Goal: Transaction & Acquisition: Purchase product/service

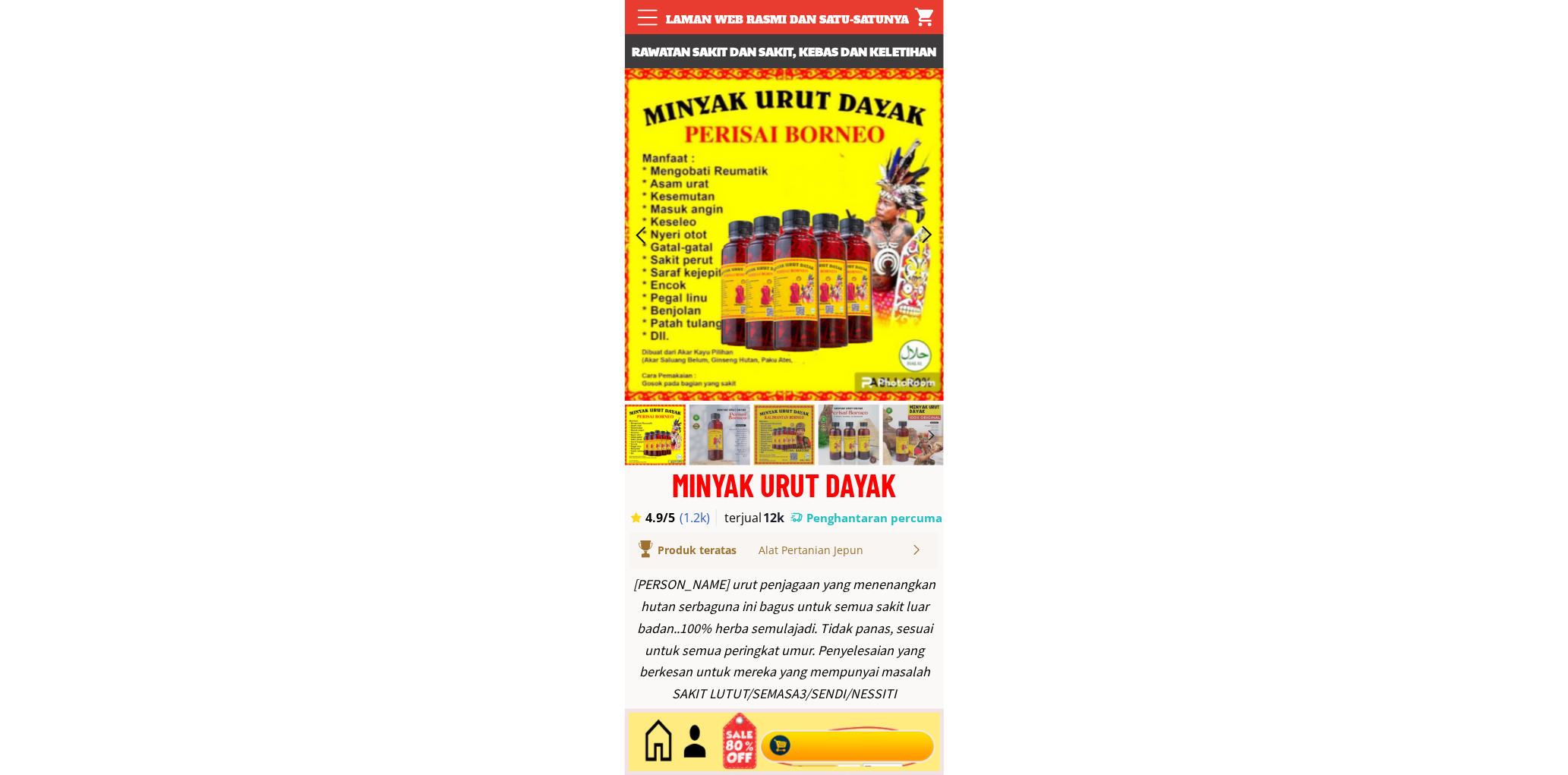
click at [828, 732] on div at bounding box center [847, 742] width 184 height 50
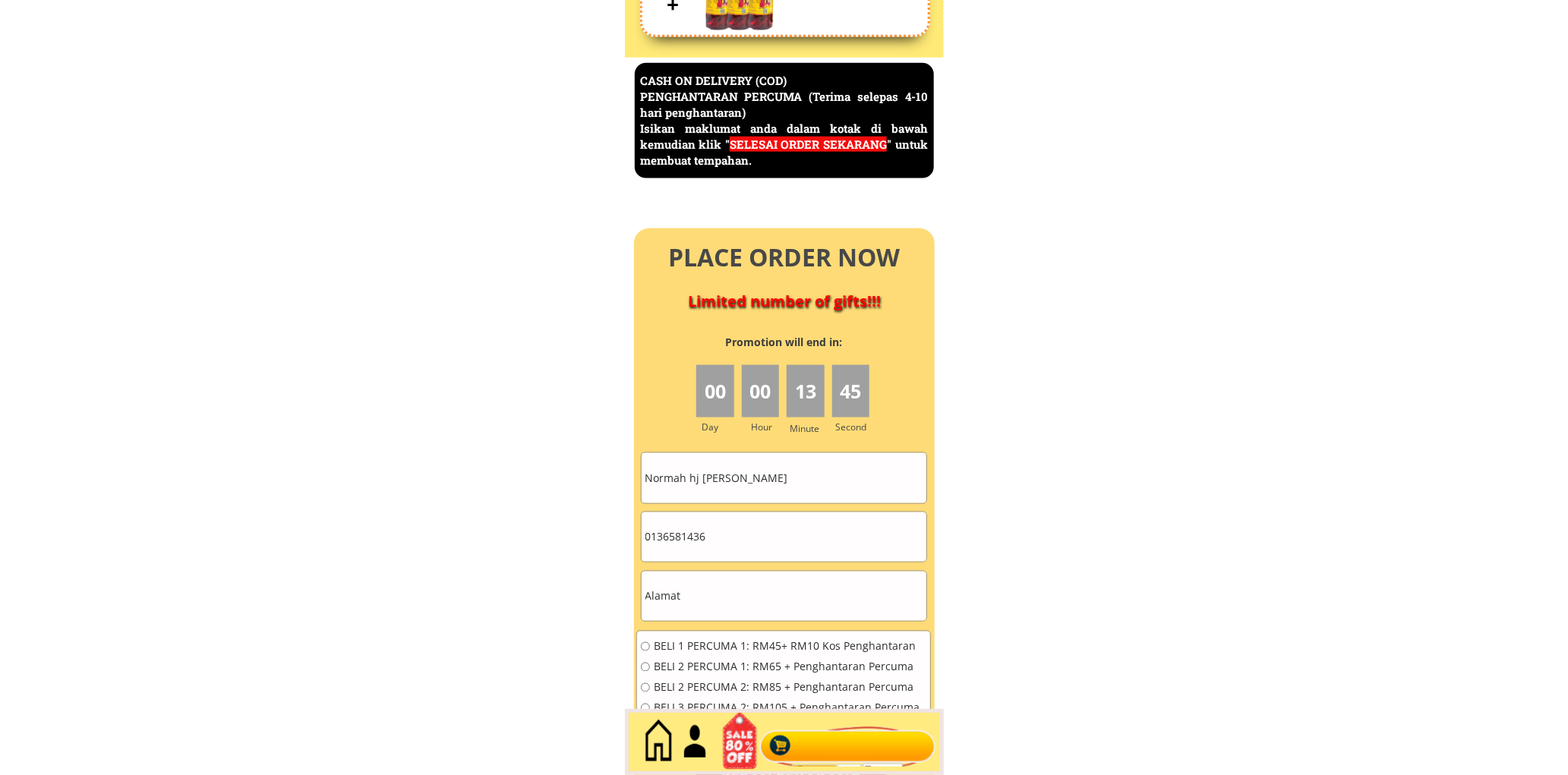
scroll to position [6584, 0]
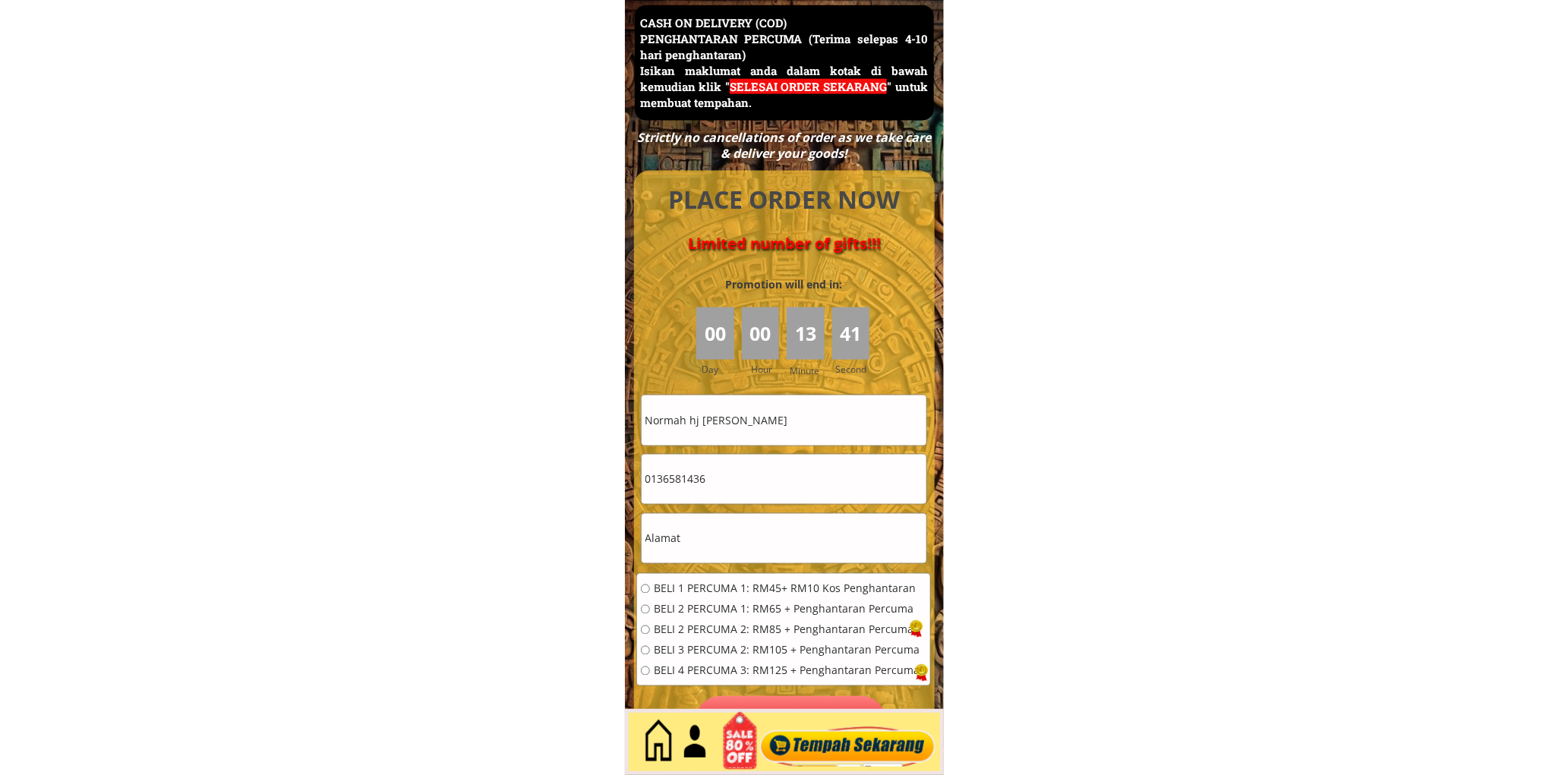
click at [802, 457] on input "0136581436" at bounding box center [784, 479] width 285 height 49
click at [810, 428] on input "Normah hj Abdul Wahab" at bounding box center [784, 420] width 285 height 49
paste input "Posiah binti bakar0"
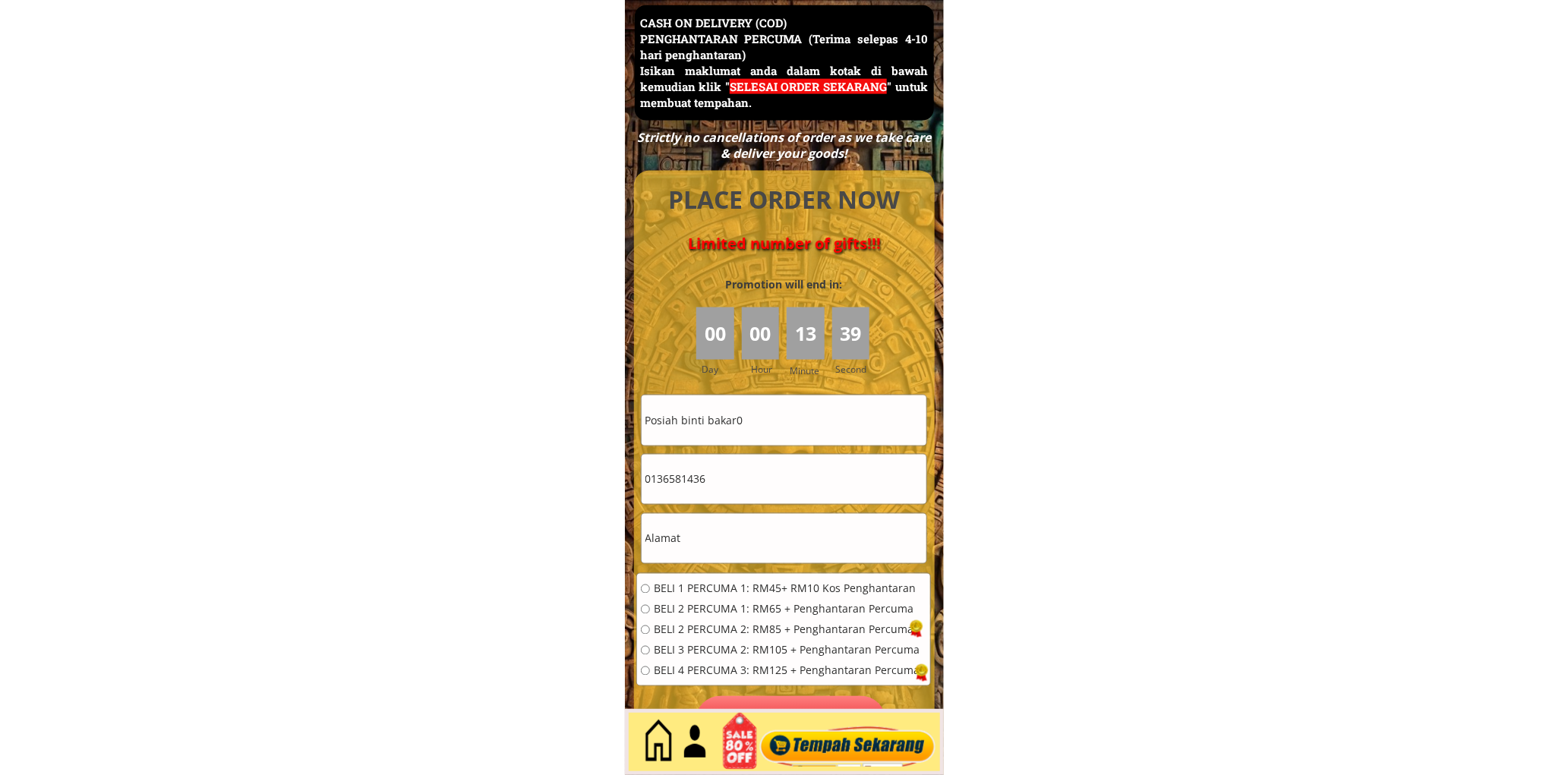
type input "Posiah binti bakar0"
click at [753, 488] on input "0136581436" at bounding box center [784, 479] width 285 height 49
paste input "135775230"
type input "01135775230"
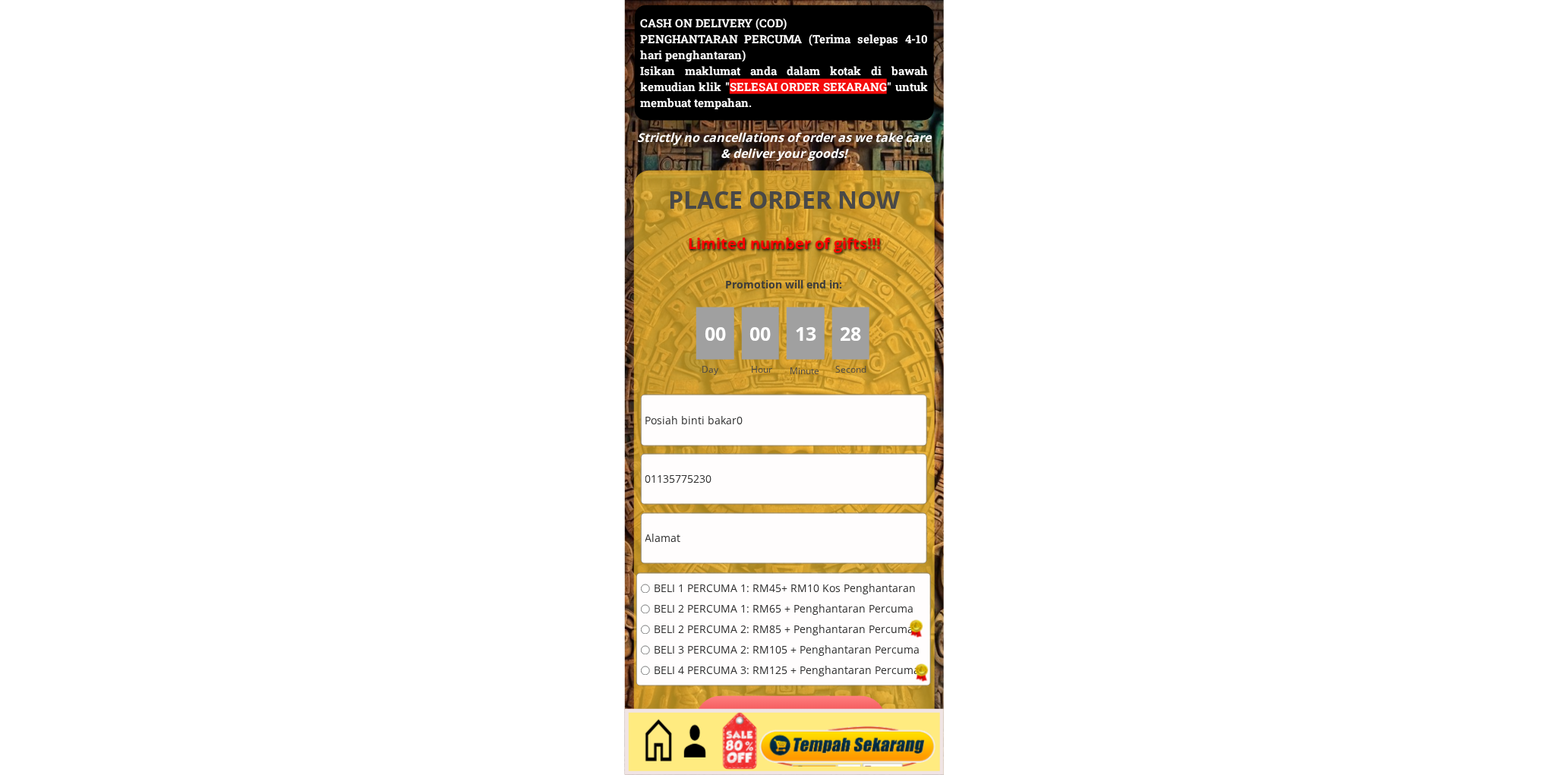
drag, startPoint x: 747, startPoint y: 529, endPoint x: 722, endPoint y: 584, distance: 60.4
click at [745, 529] on input "text" at bounding box center [784, 538] width 285 height 49
paste input "No453 lorong 8taman jati indah simpang empat kah Allor gajah 7800melaor gajah m…"
type input "No453 lorong 8taman jati indah simpang empat kah Allor gajah 7800melaor gajah m…"
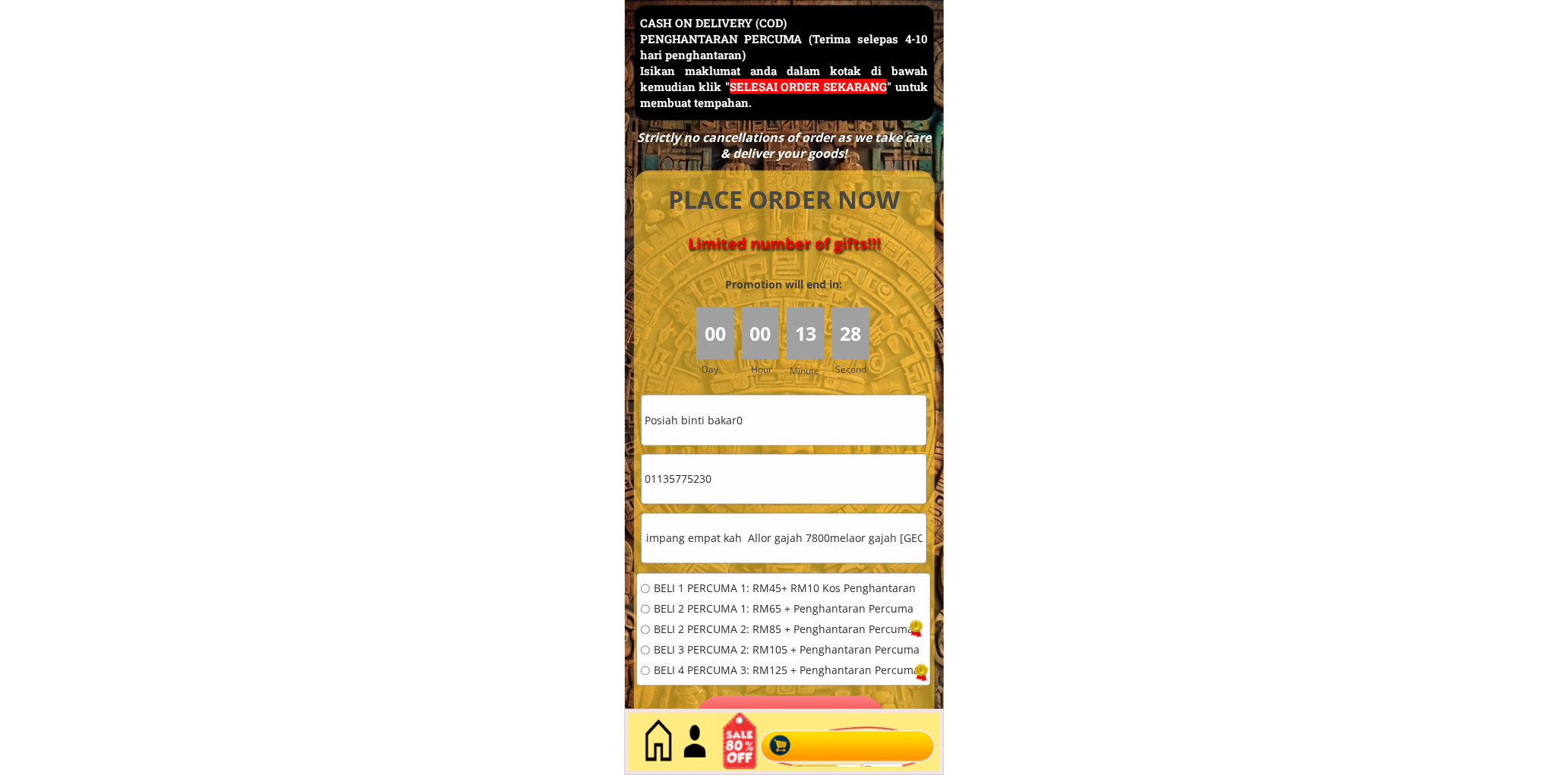
click at [702, 604] on span "BELI 2 PERCUMA 1: RM65 + Penghantaran Percuma" at bounding box center [787, 609] width 266 height 10
radio input "true"
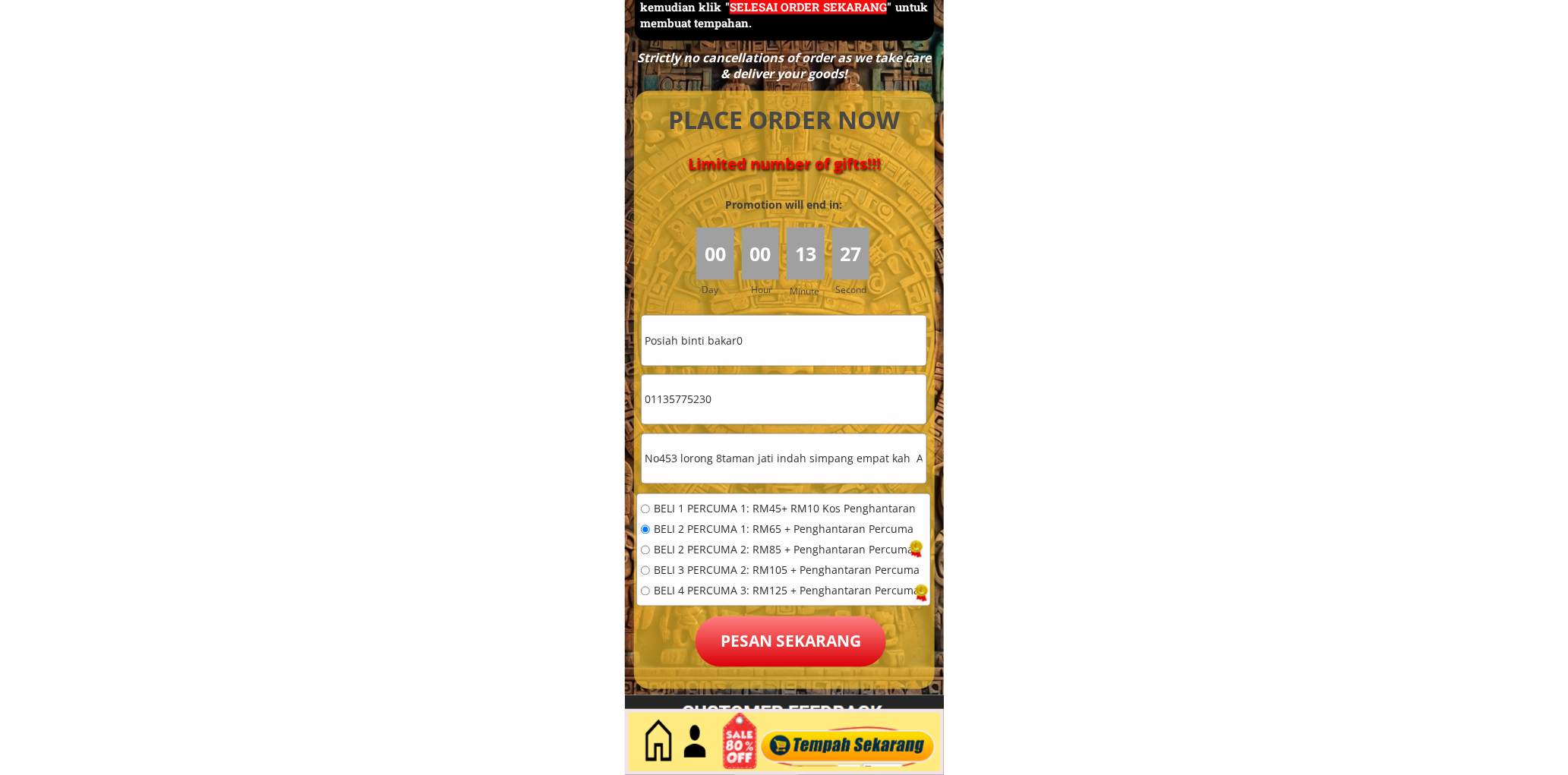
scroll to position [6865, 0]
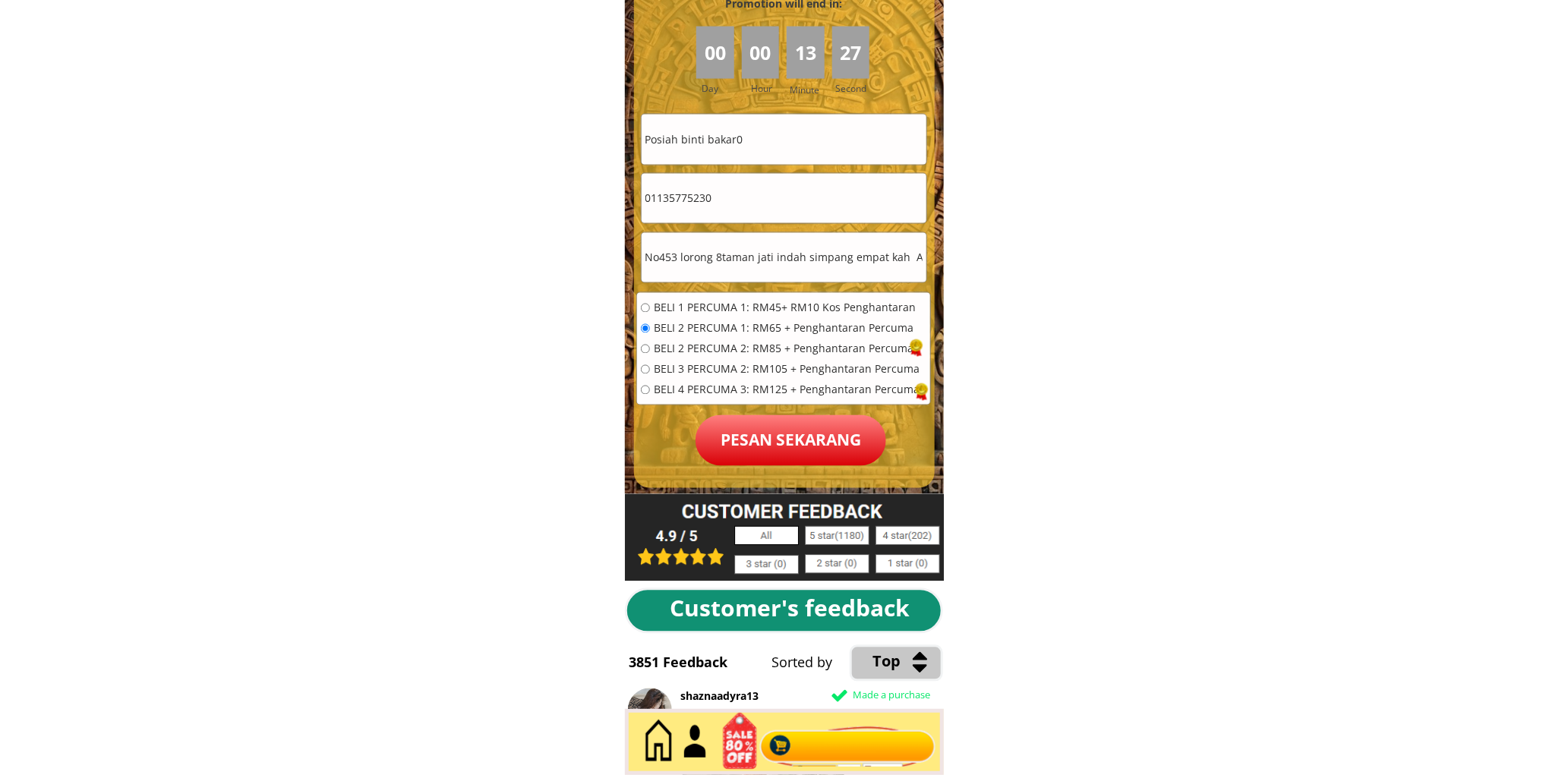
click at [800, 417] on p "Pesan sekarang" at bounding box center [790, 440] width 190 height 51
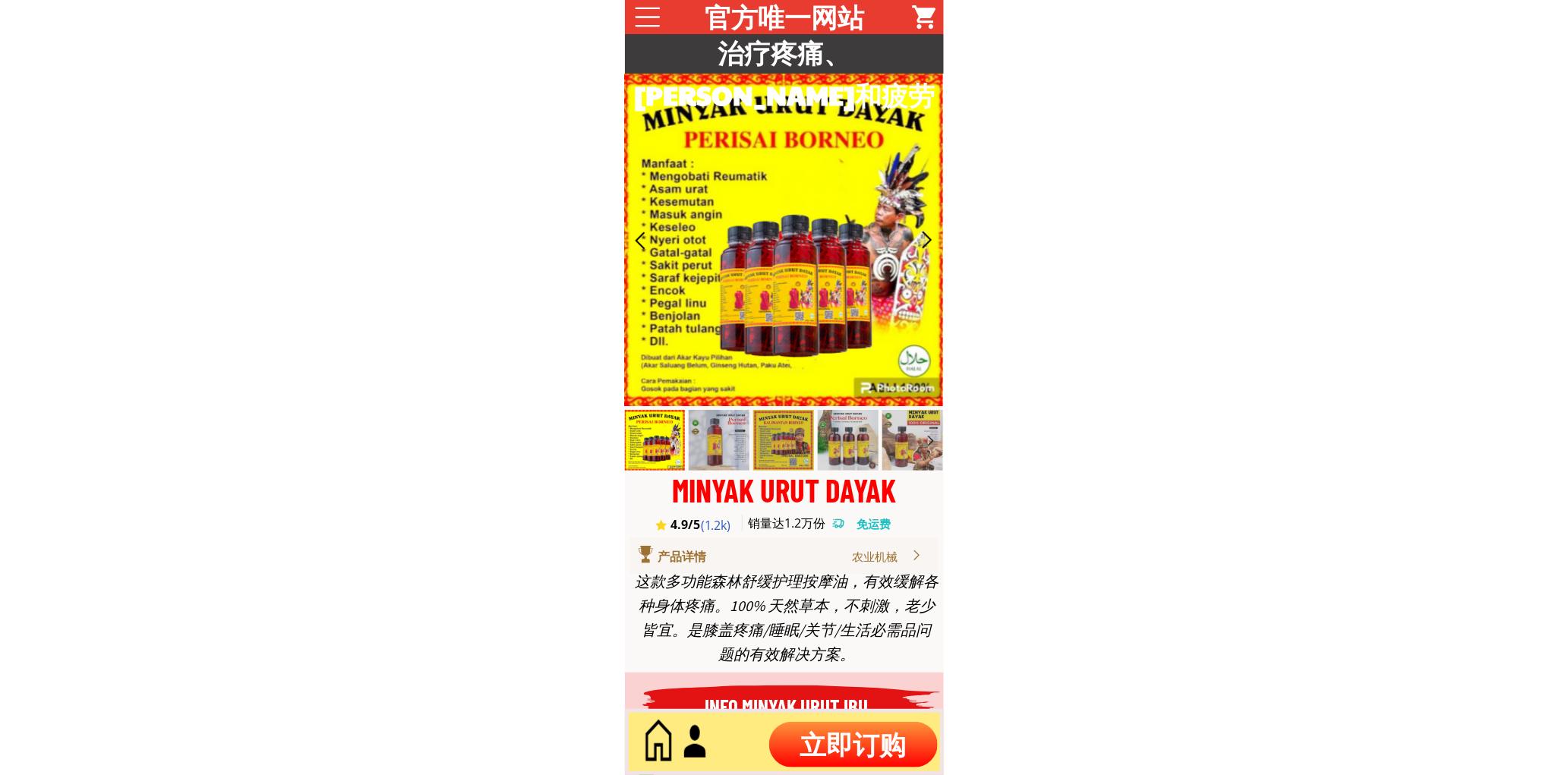
click at [893, 718] on div at bounding box center [784, 742] width 319 height 66
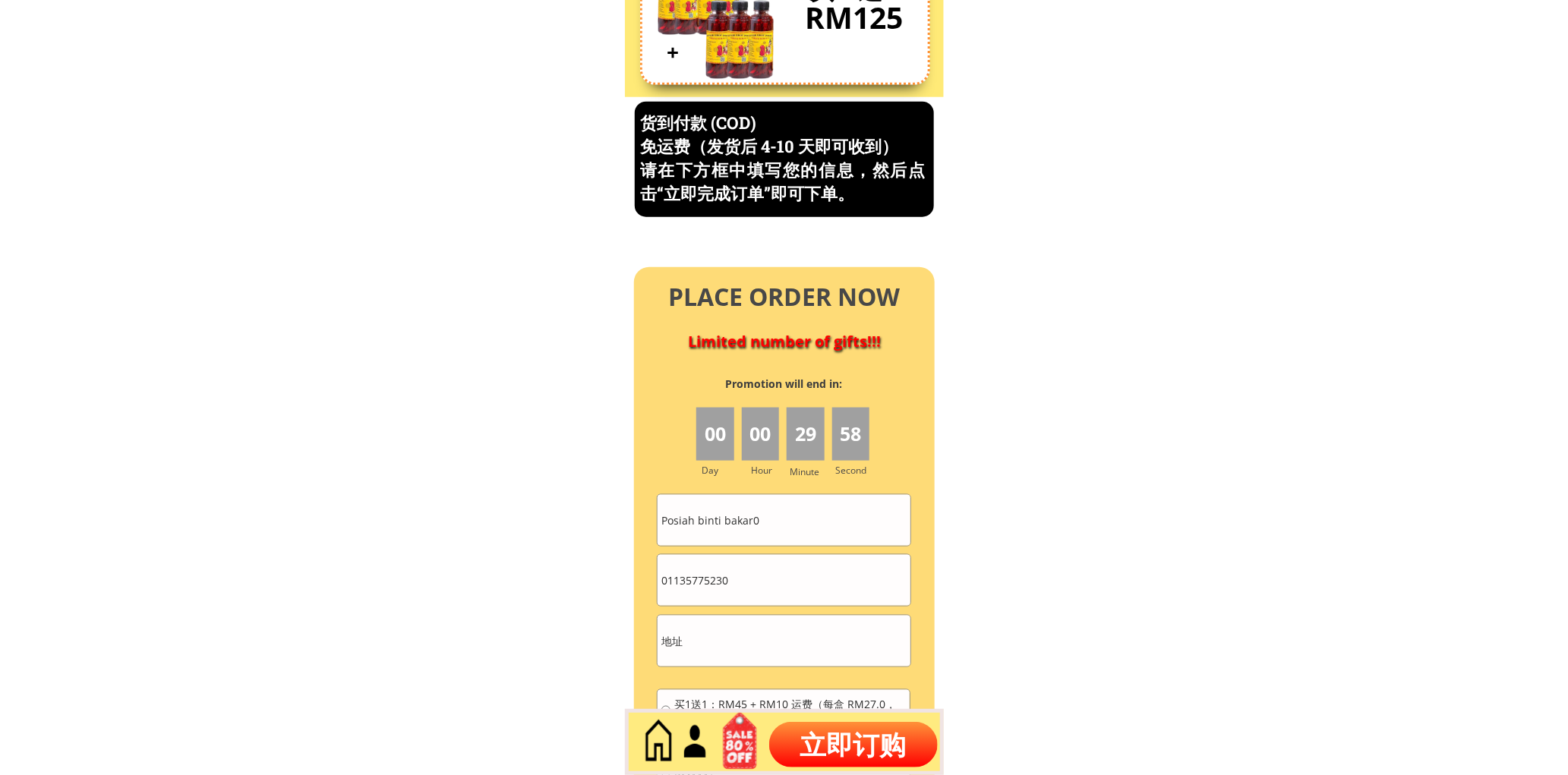
scroll to position [6491, 0]
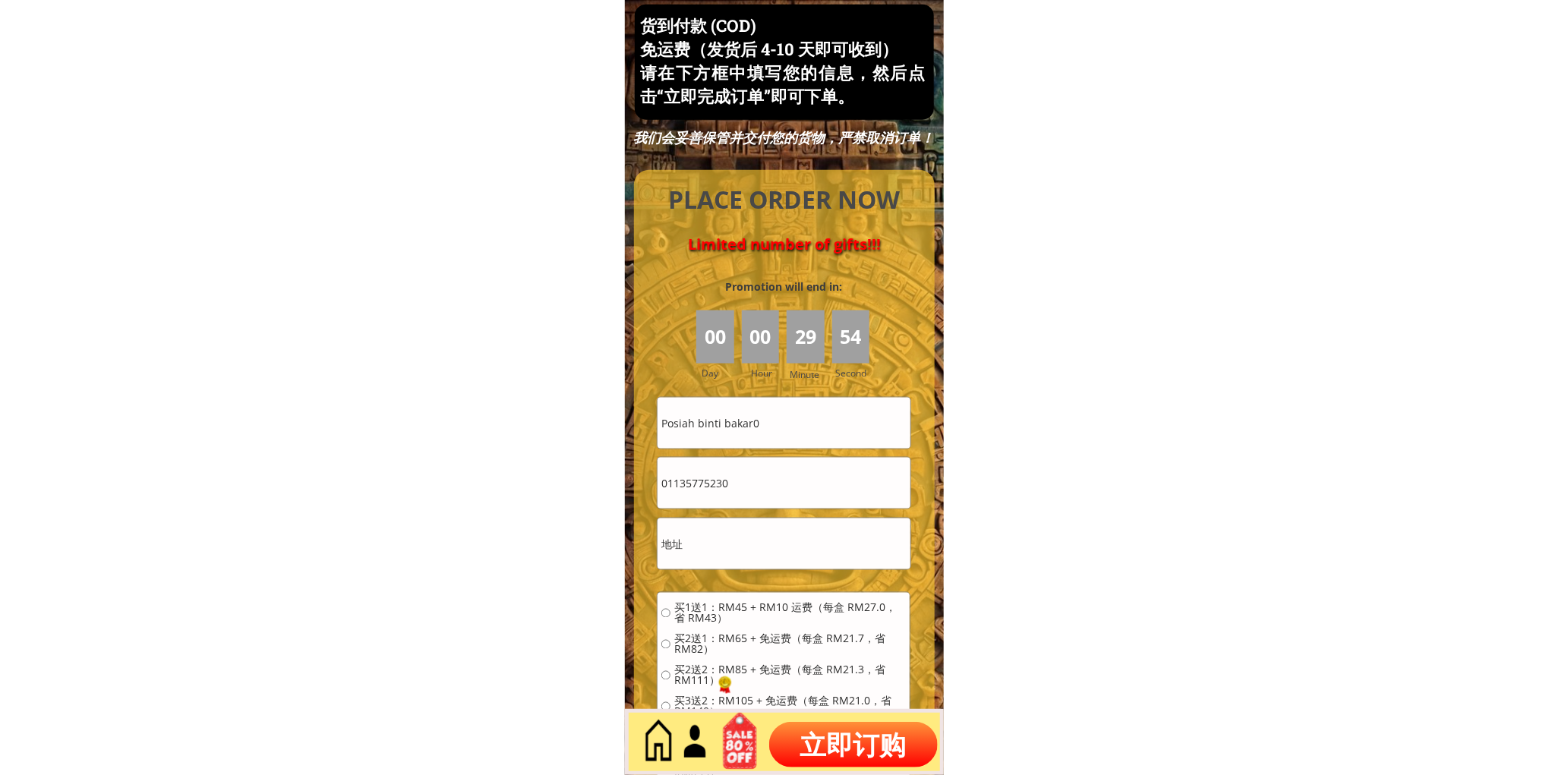
click at [786, 424] on input "Posiah binti bakar0" at bounding box center [783, 423] width 252 height 51
click at [789, 441] on input "Posiah binti bakar0" at bounding box center [783, 423] width 252 height 51
paste input "[PERSON_NAME]"
type input "[PERSON_NAME]"
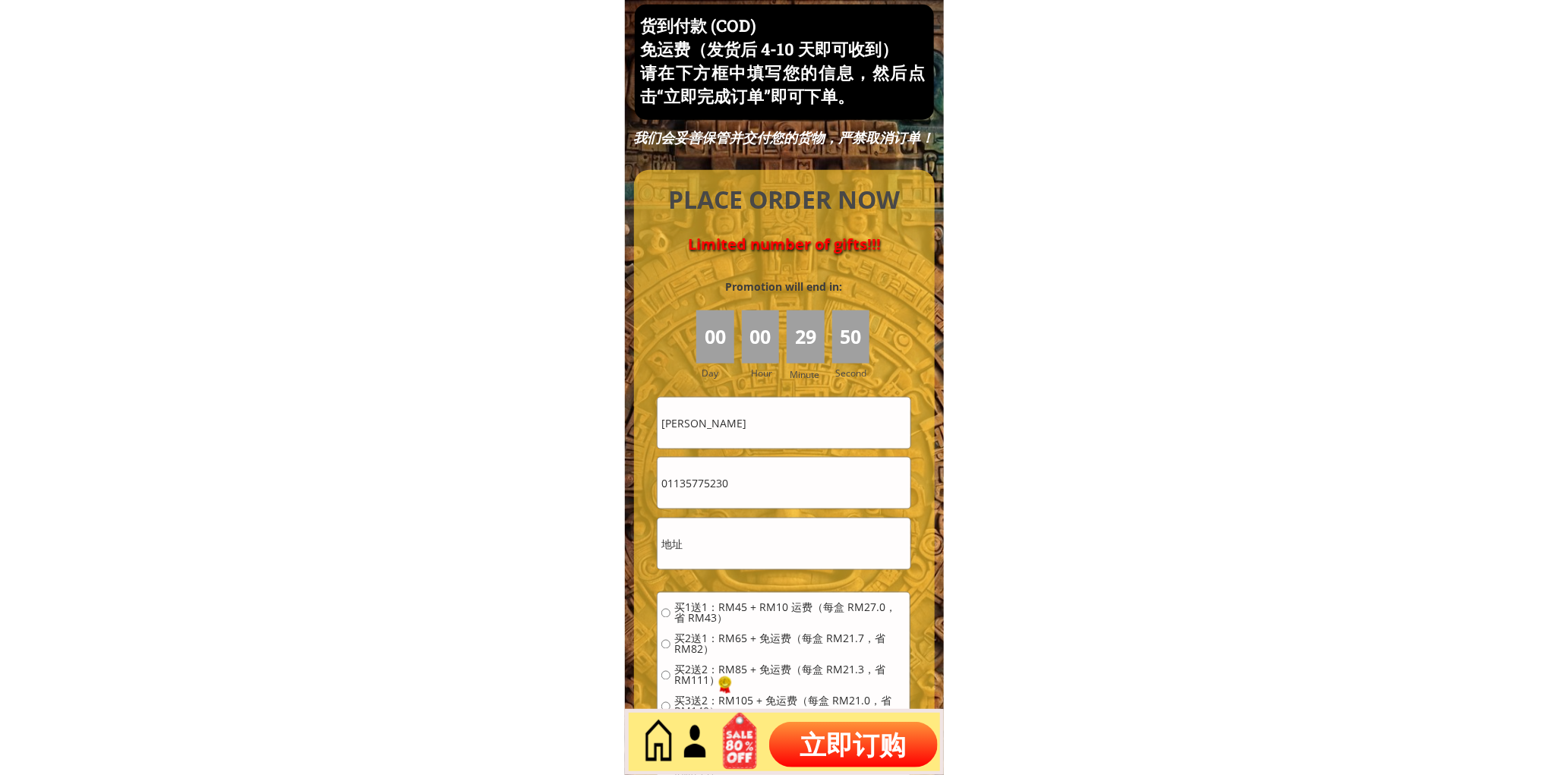
click at [759, 469] on input "01135775230" at bounding box center [783, 483] width 252 height 51
drag, startPoint x: 759, startPoint y: 469, endPoint x: 753, endPoint y: 486, distance: 18.0
click at [759, 469] on input "01135775230" at bounding box center [783, 483] width 252 height 51
paste input "0-9561027"
drag, startPoint x: 684, startPoint y: 476, endPoint x: 692, endPoint y: 496, distance: 21.5
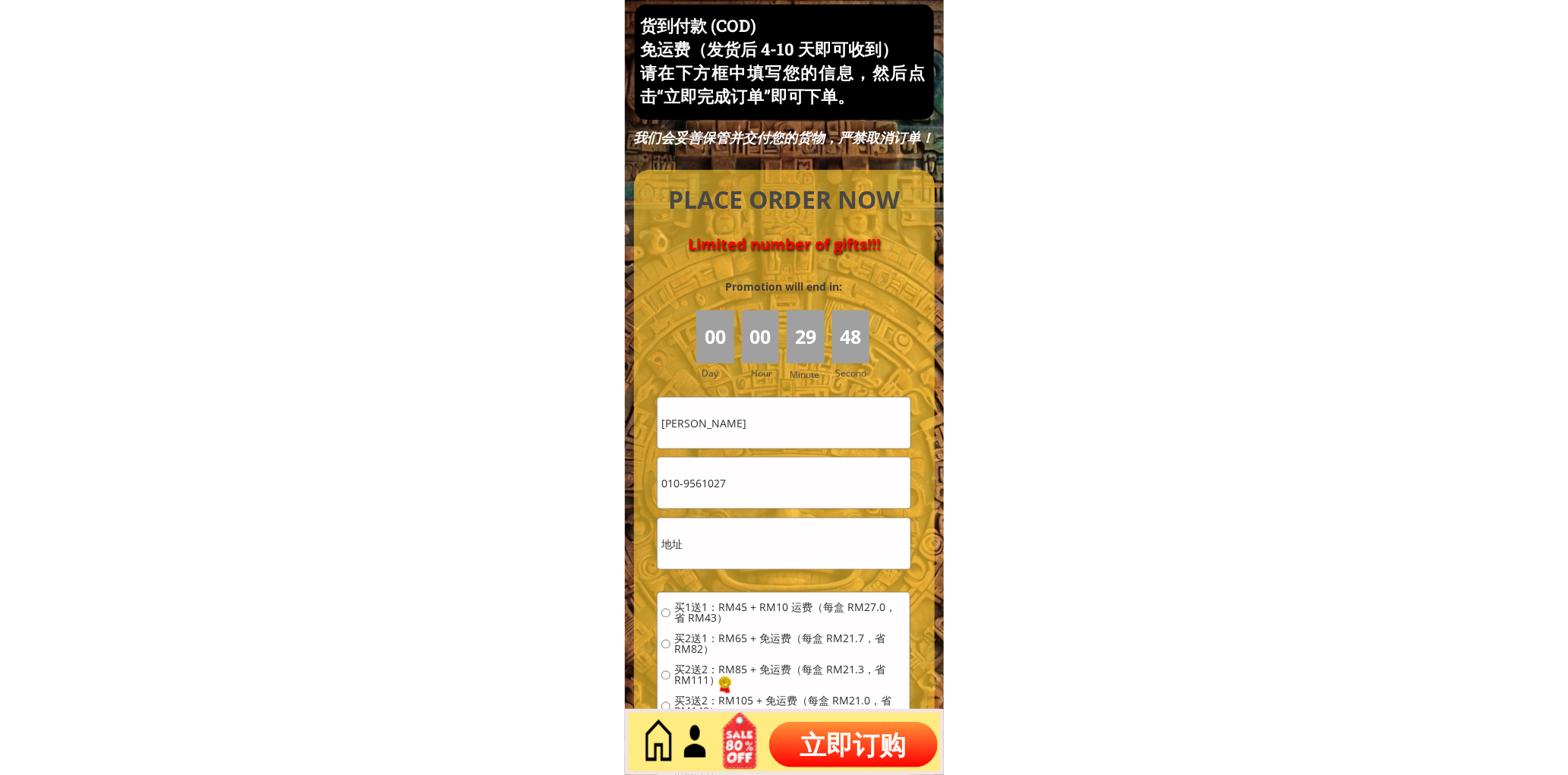
click at [686, 486] on input "010-9561027" at bounding box center [783, 483] width 252 height 51
type input "0109561027"
click at [724, 547] on input "text" at bounding box center [783, 543] width 252 height 51
paste input "711-5 TamanTeok Kulai Besar, Kulai Johor.,81000"
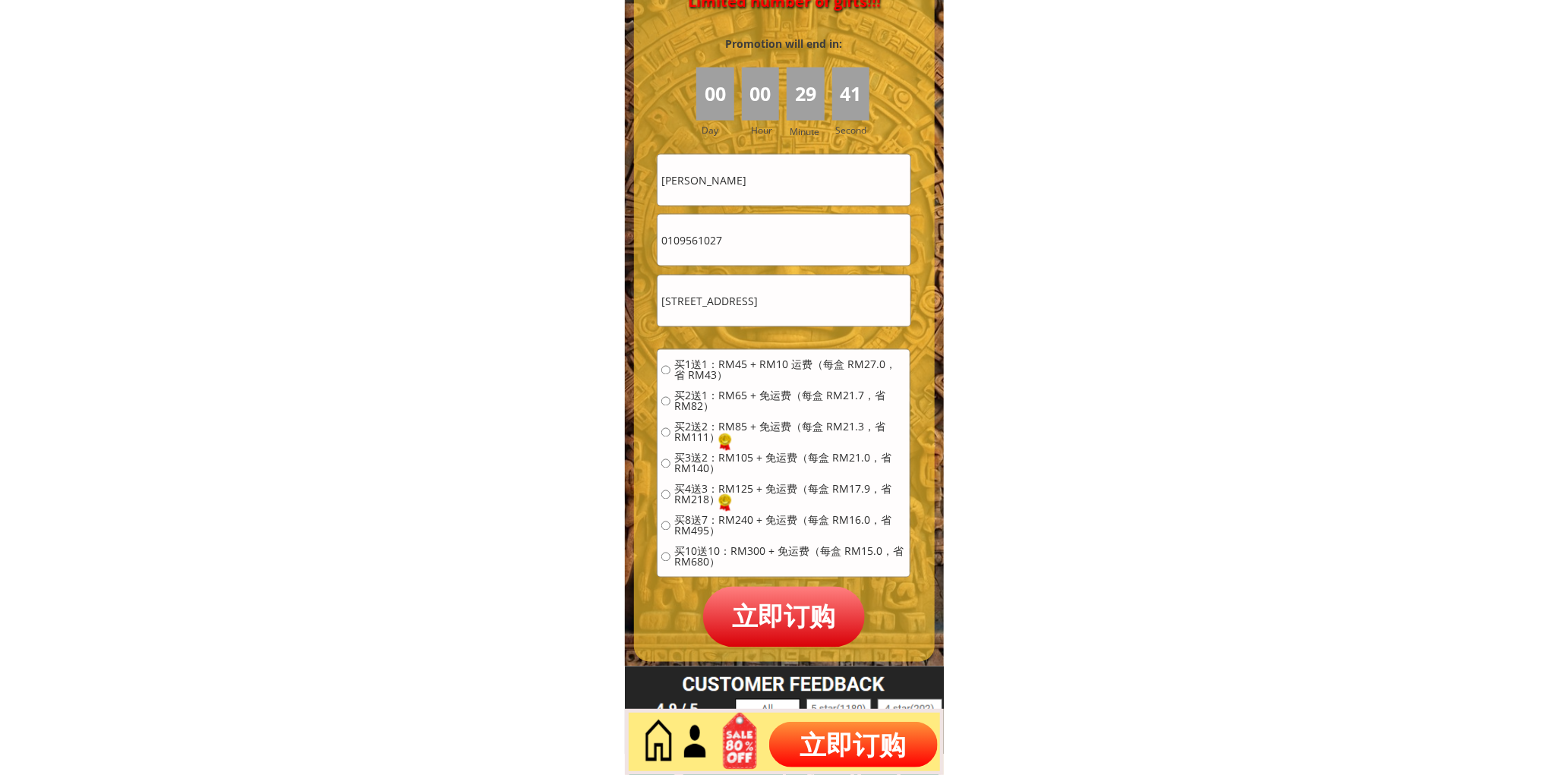
scroll to position [6771, 0]
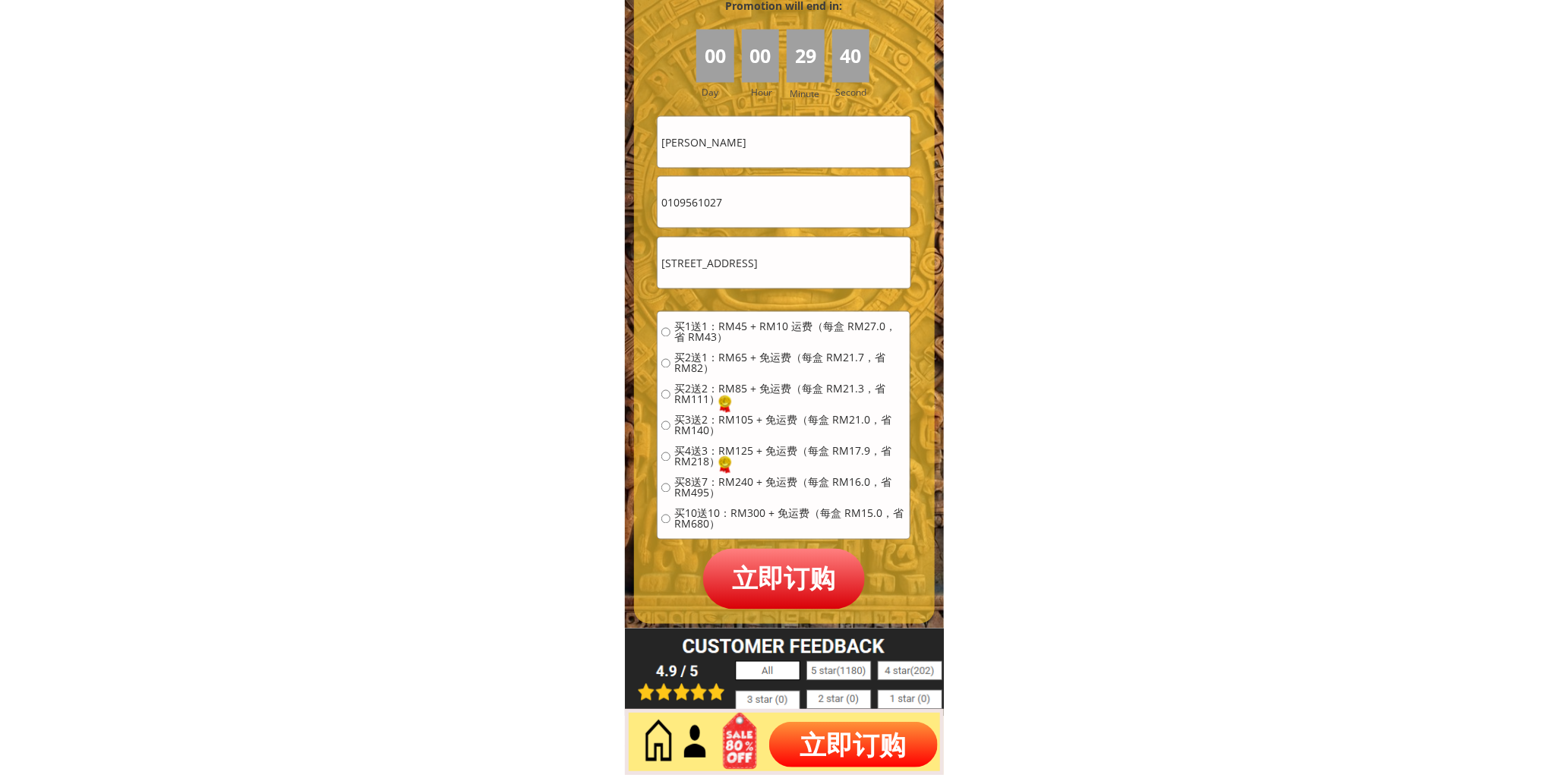
type input "711-5 TamanTeok Kulai Besar, Kulai Johor.,81000"
click at [702, 336] on span "买1送1：RM45 + RM10 运费（每盒 RM27.0，省 RM43）" at bounding box center [789, 332] width 232 height 21
radio input "true"
click at [782, 585] on p "立即订购" at bounding box center [784, 578] width 162 height 60
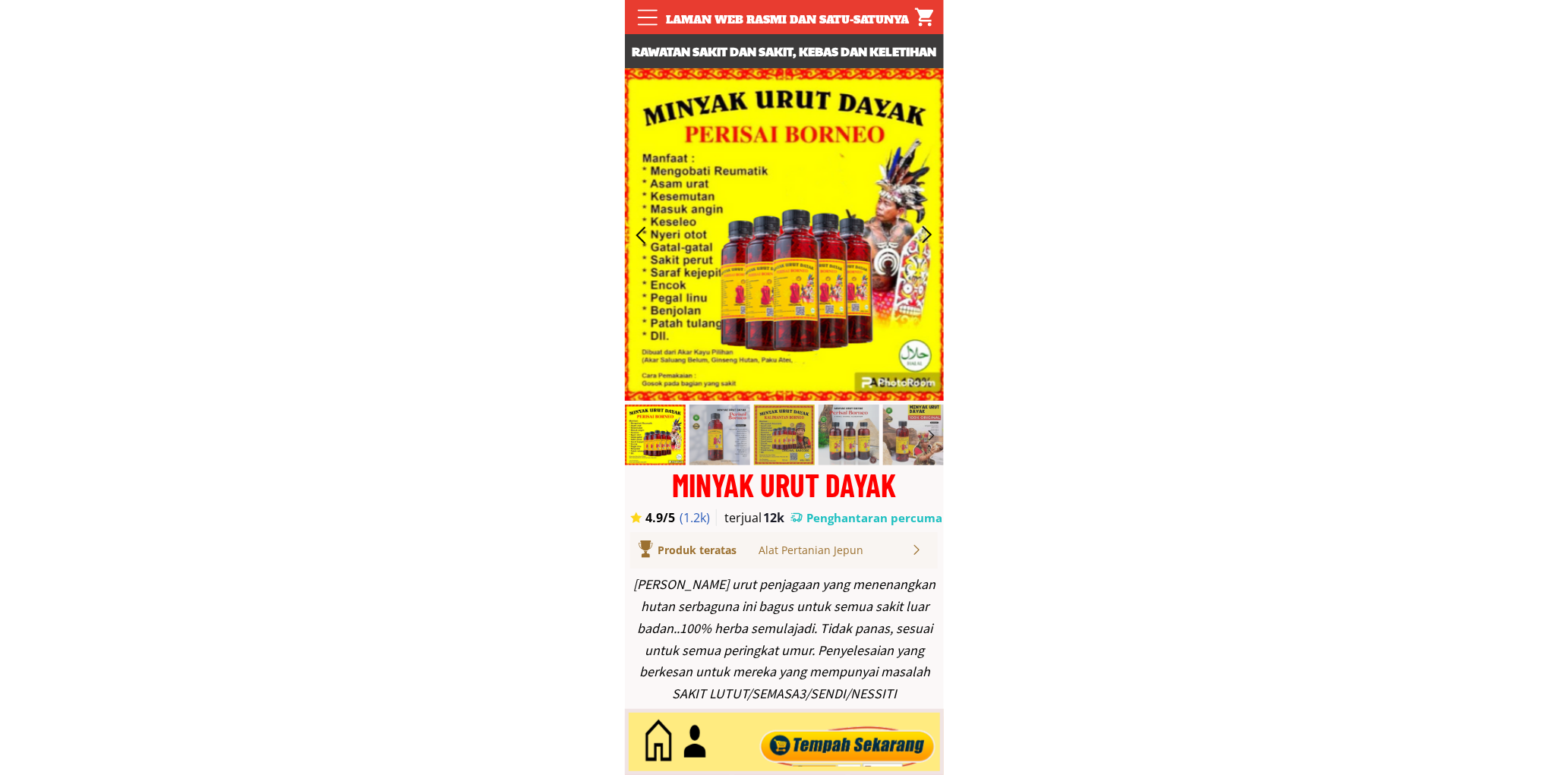
click at [802, 741] on div at bounding box center [847, 742] width 184 height 50
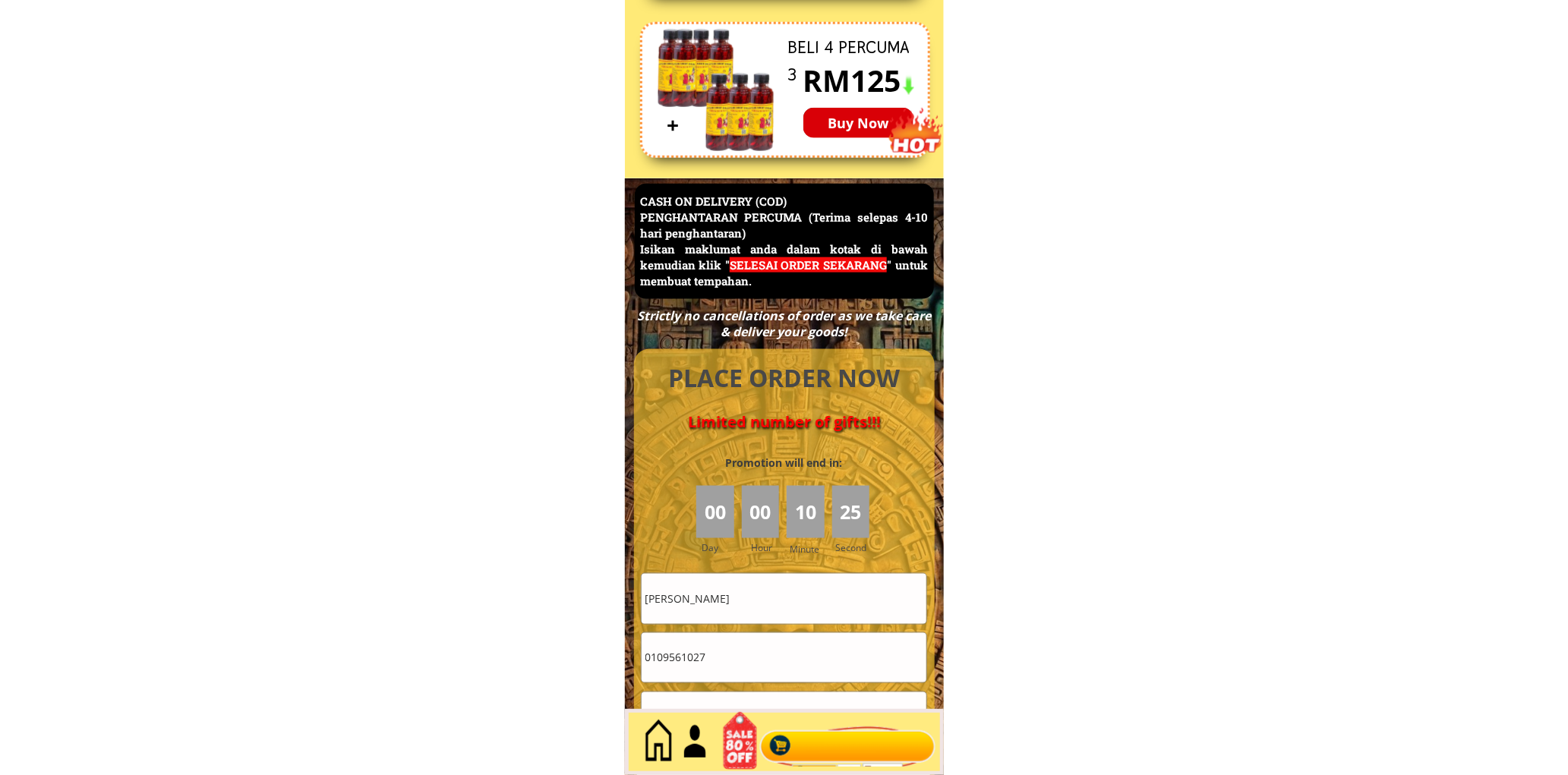
scroll to position [6584, 0]
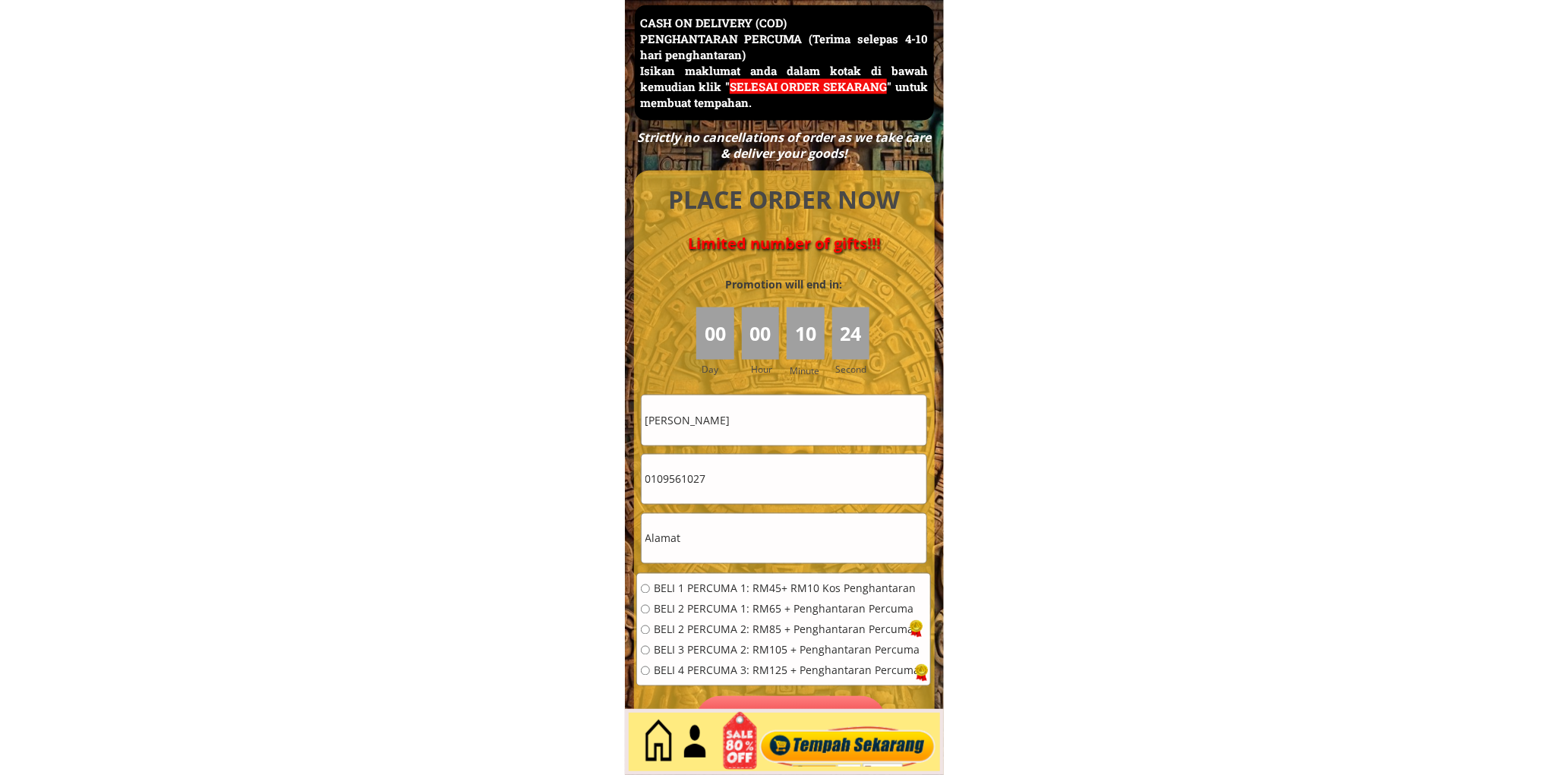
click at [785, 420] on input "[PERSON_NAME]" at bounding box center [784, 420] width 285 height 49
click at [786, 420] on input "[PERSON_NAME]" at bounding box center [784, 420] width 285 height 49
paste input "[PERSON_NAME]"
type input "[PERSON_NAME]"
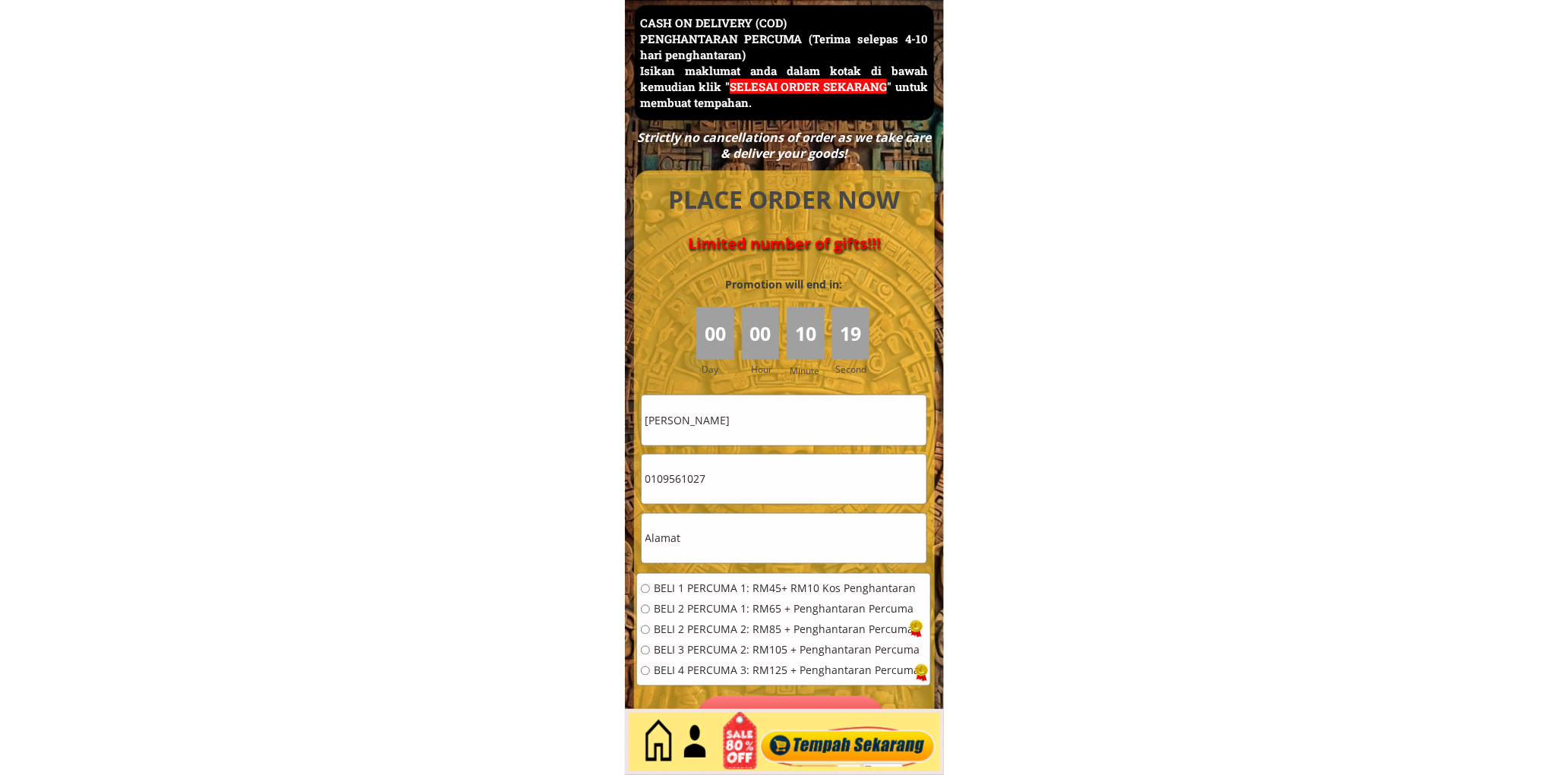
click at [784, 478] on input "0109561027" at bounding box center [784, 479] width 285 height 49
click at [783, 478] on input "0109561027" at bounding box center [784, 479] width 285 height 49
paste input "11-10136376"
click at [665, 481] on input "11-10136376" at bounding box center [784, 479] width 285 height 49
type input "1110136376"
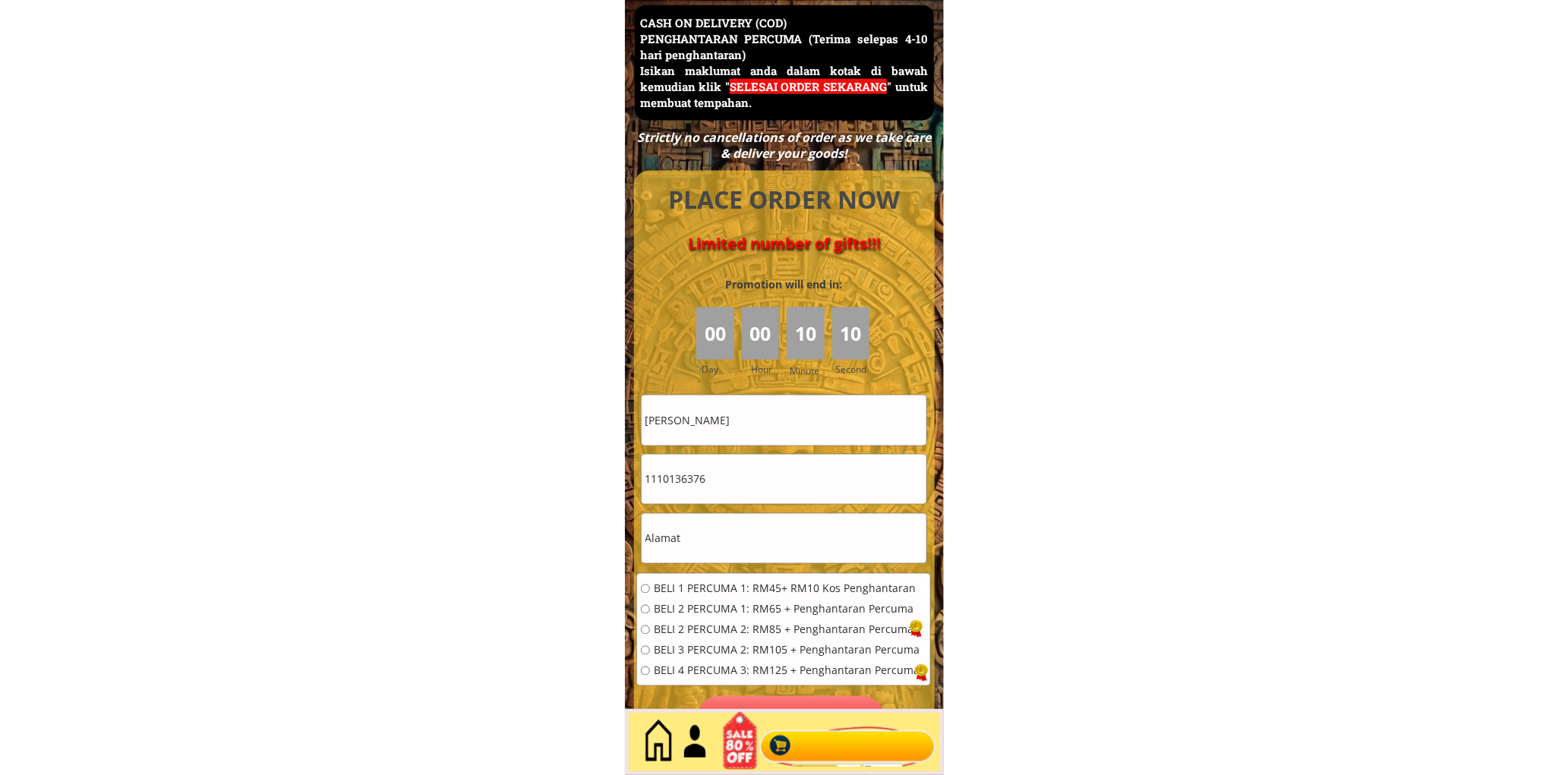
click at [735, 552] on input "text" at bounding box center [784, 538] width 285 height 49
paste input "No 16A kg.chelong LUBUK BUNTAR 09800 SERDANG kedah"
type input "No 16A kg.chelong LUBUK BUNTAR 09800 SERDANG kedah"
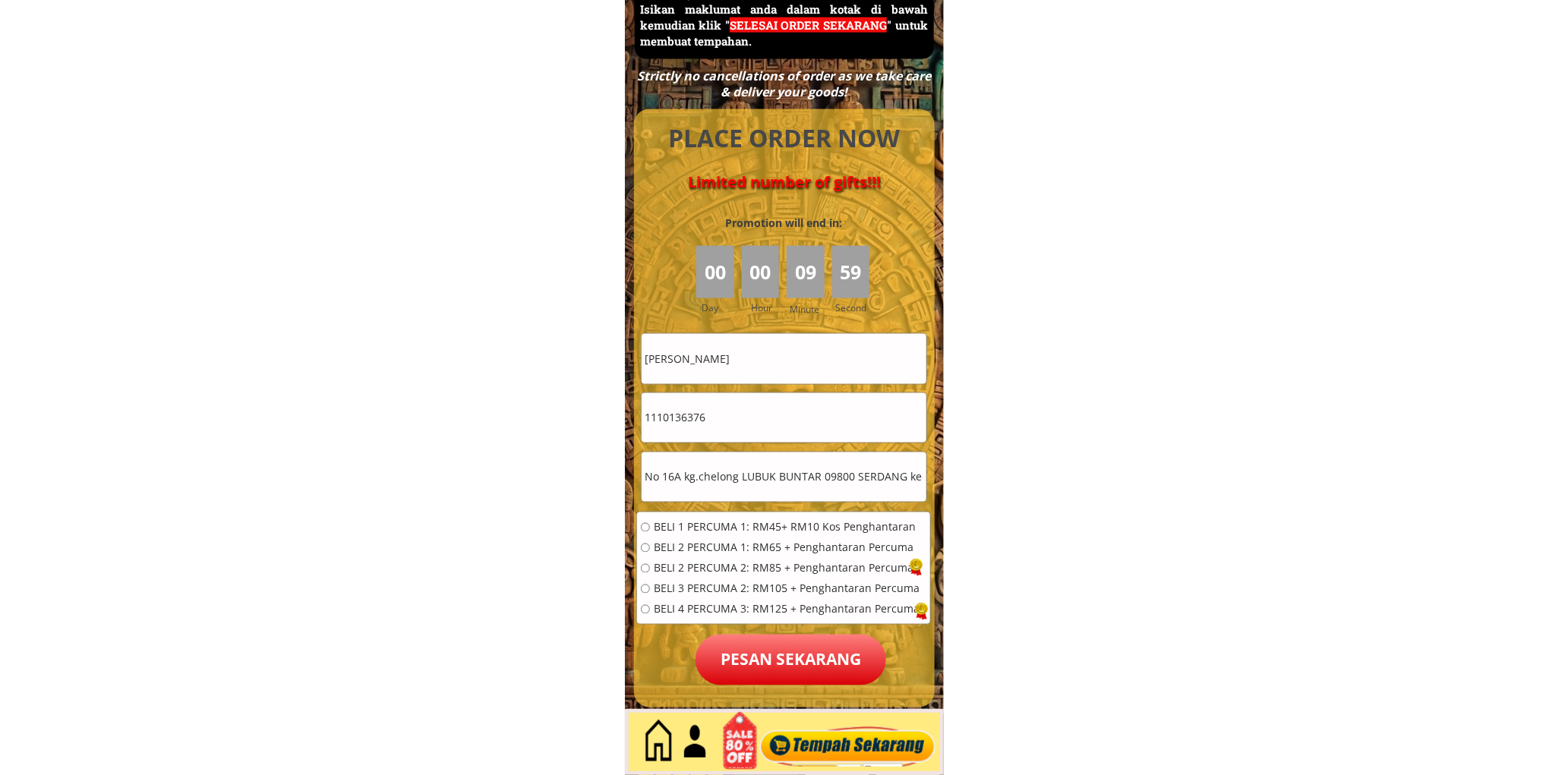
scroll to position [6865, 0]
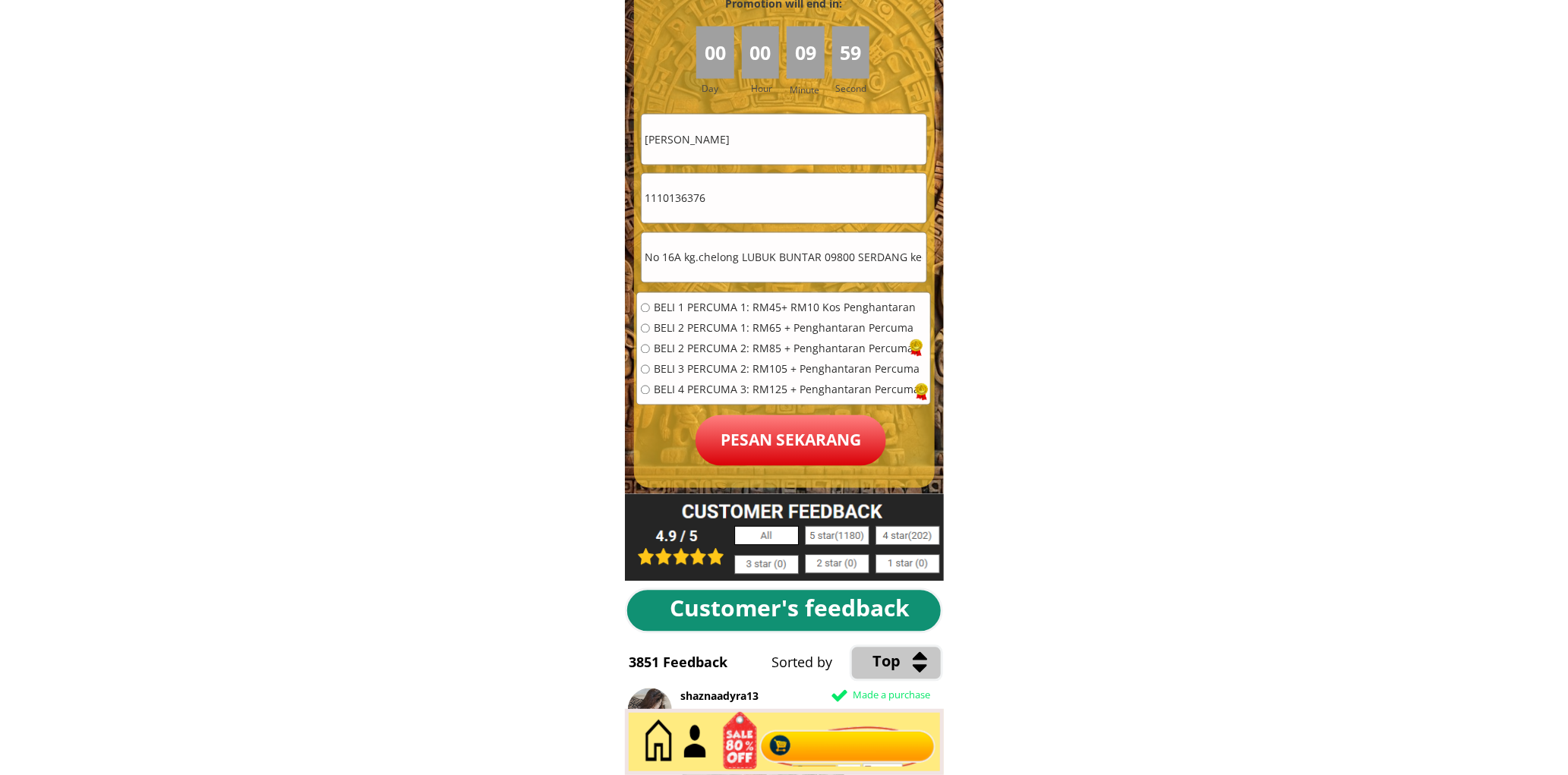
click at [684, 304] on span "BELI 1 PERCUMA 1: RM45+ RM10 Kos Penghantaran" at bounding box center [787, 308] width 266 height 10
radio input "true"
click at [771, 423] on p "Pesan sekarang" at bounding box center [790, 440] width 190 height 51
